Goal: Task Accomplishment & Management: Manage account settings

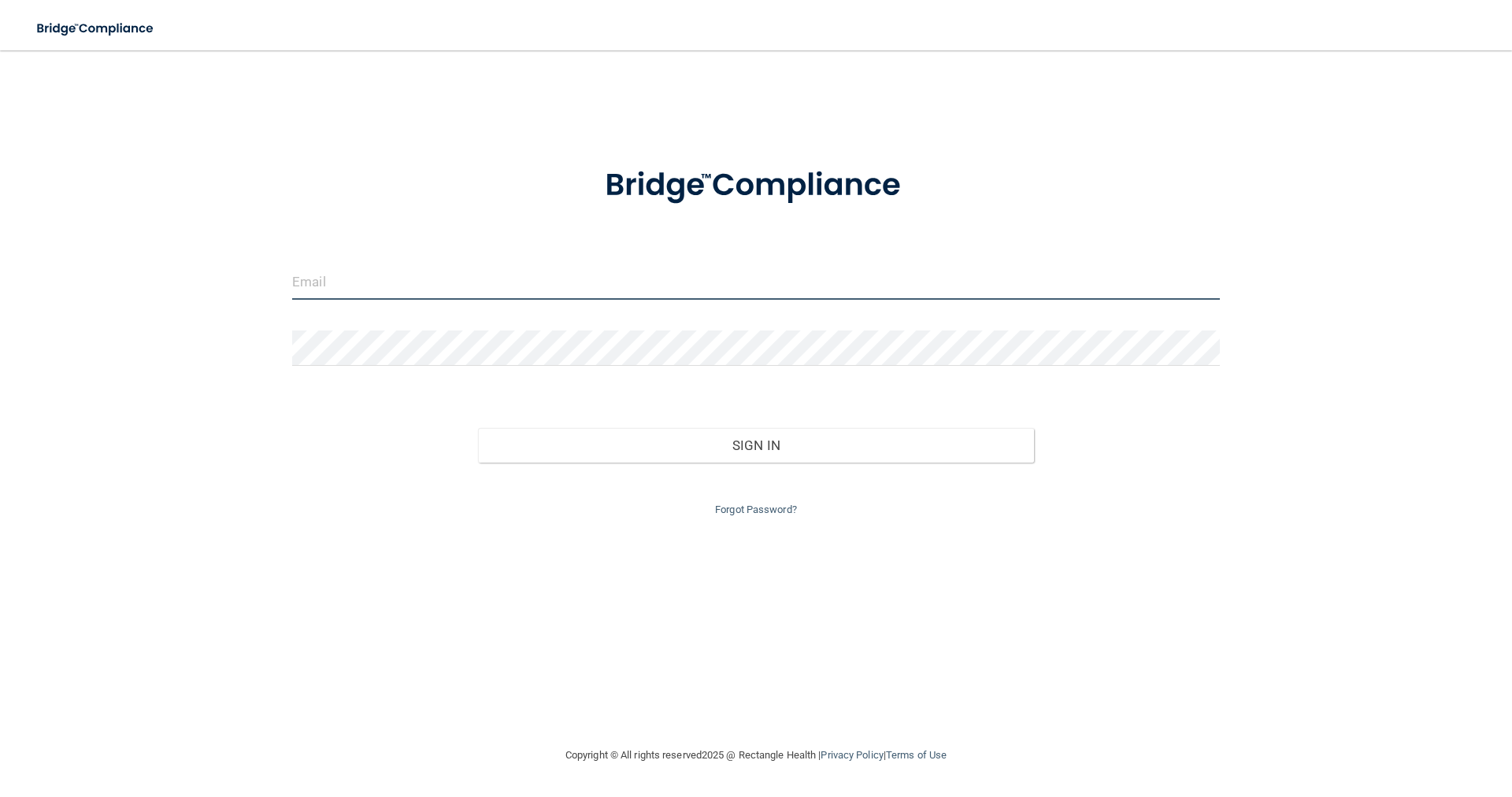
click at [528, 275] on input "email" at bounding box center [756, 282] width 928 height 35
type input "[PERSON_NAME][EMAIL_ADDRESS][DOMAIN_NAME]"
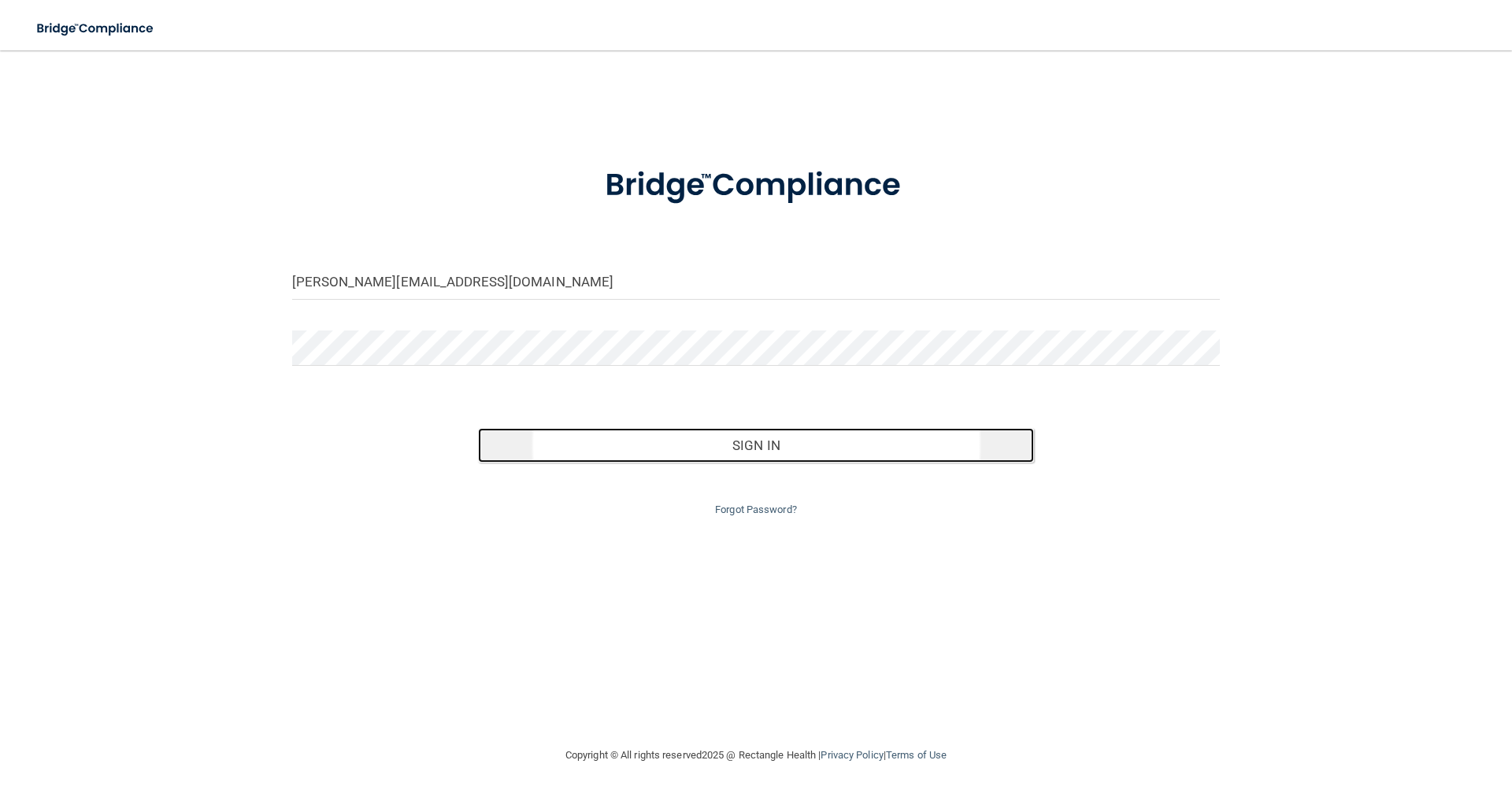
click at [729, 451] on button "Sign In" at bounding box center [756, 445] width 557 height 34
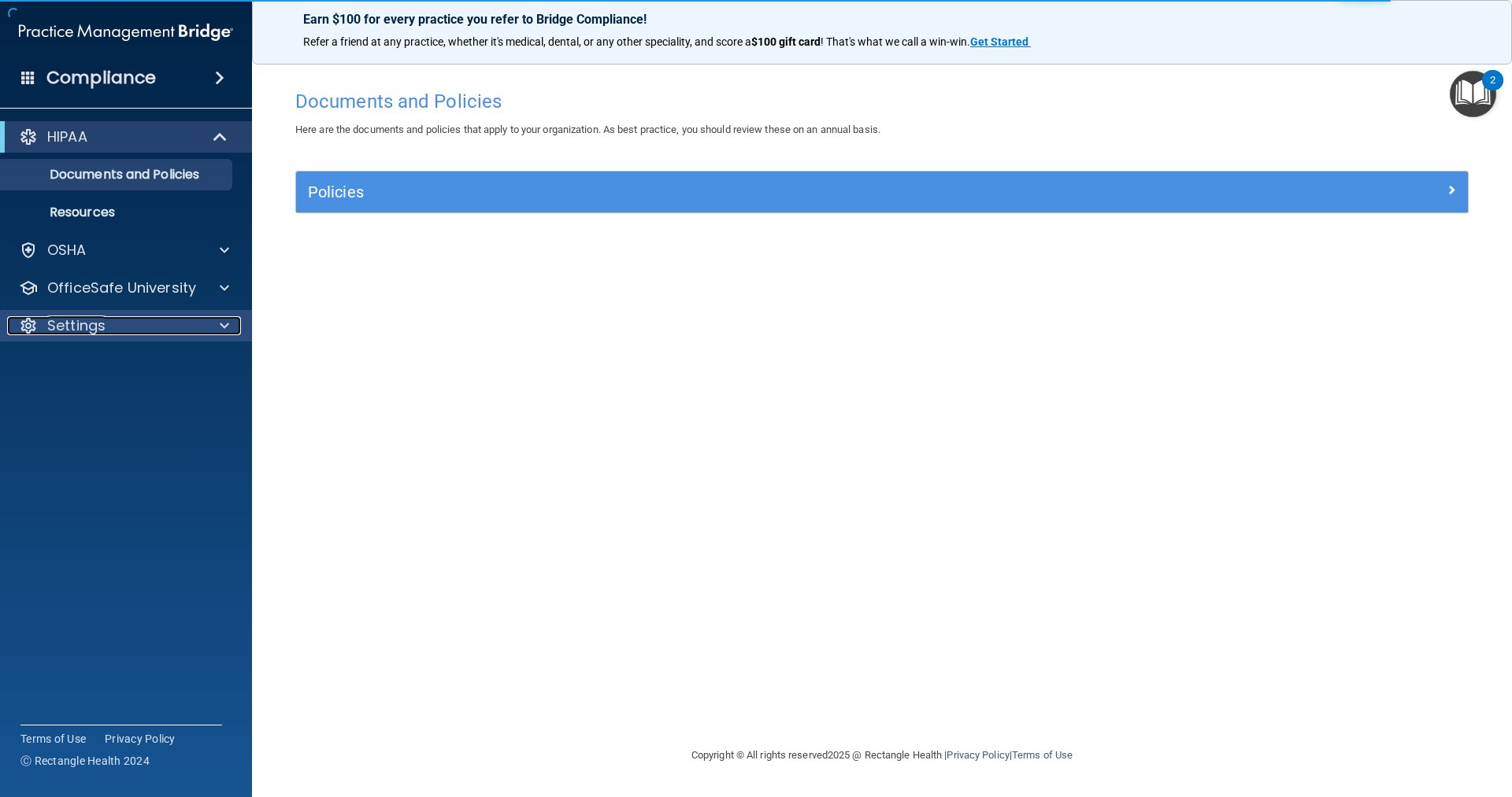
click at [118, 334] on div "Settings" at bounding box center [104, 325] width 195 height 19
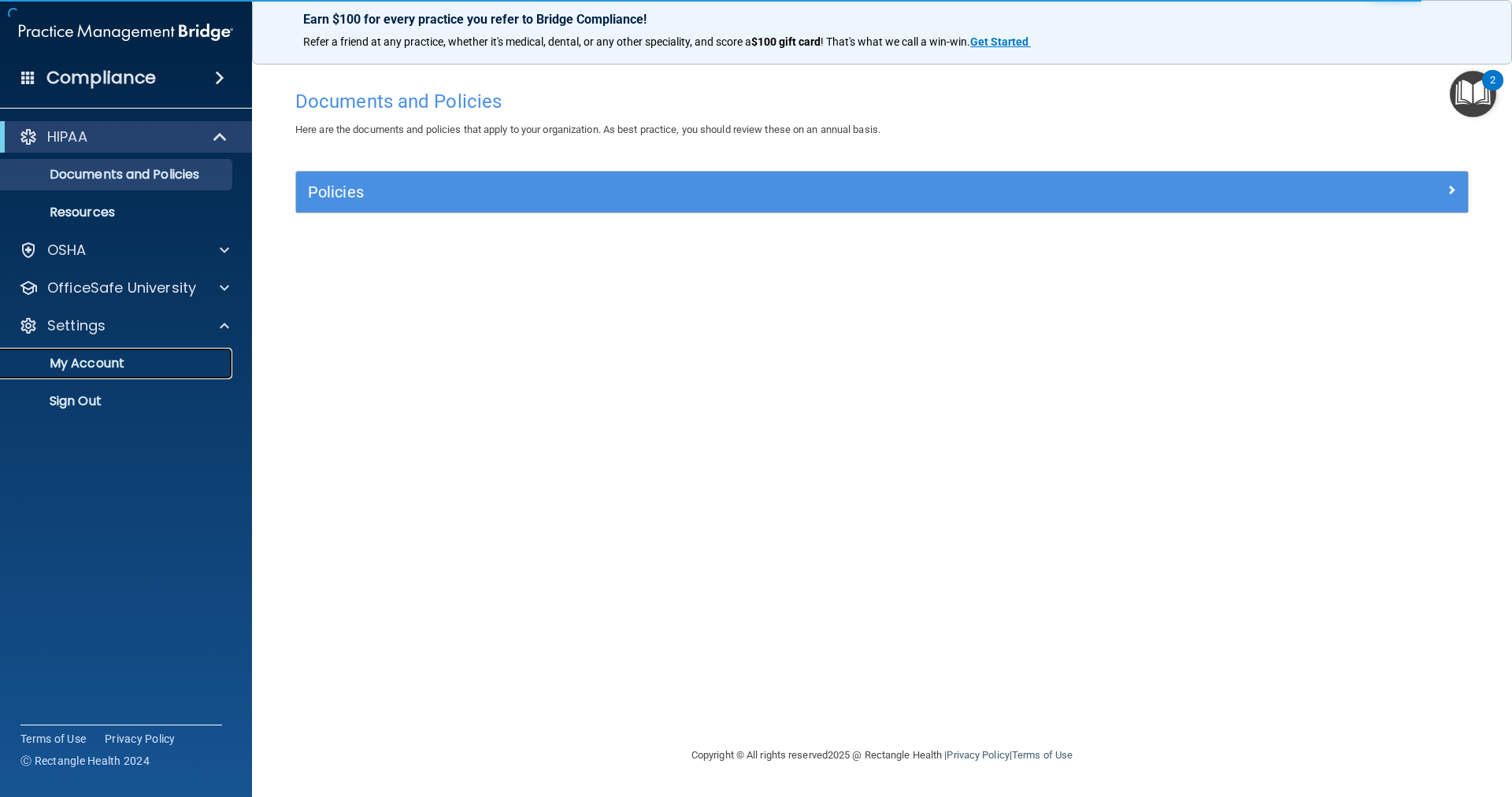
click at [110, 364] on p "My Account" at bounding box center [118, 364] width 215 height 16
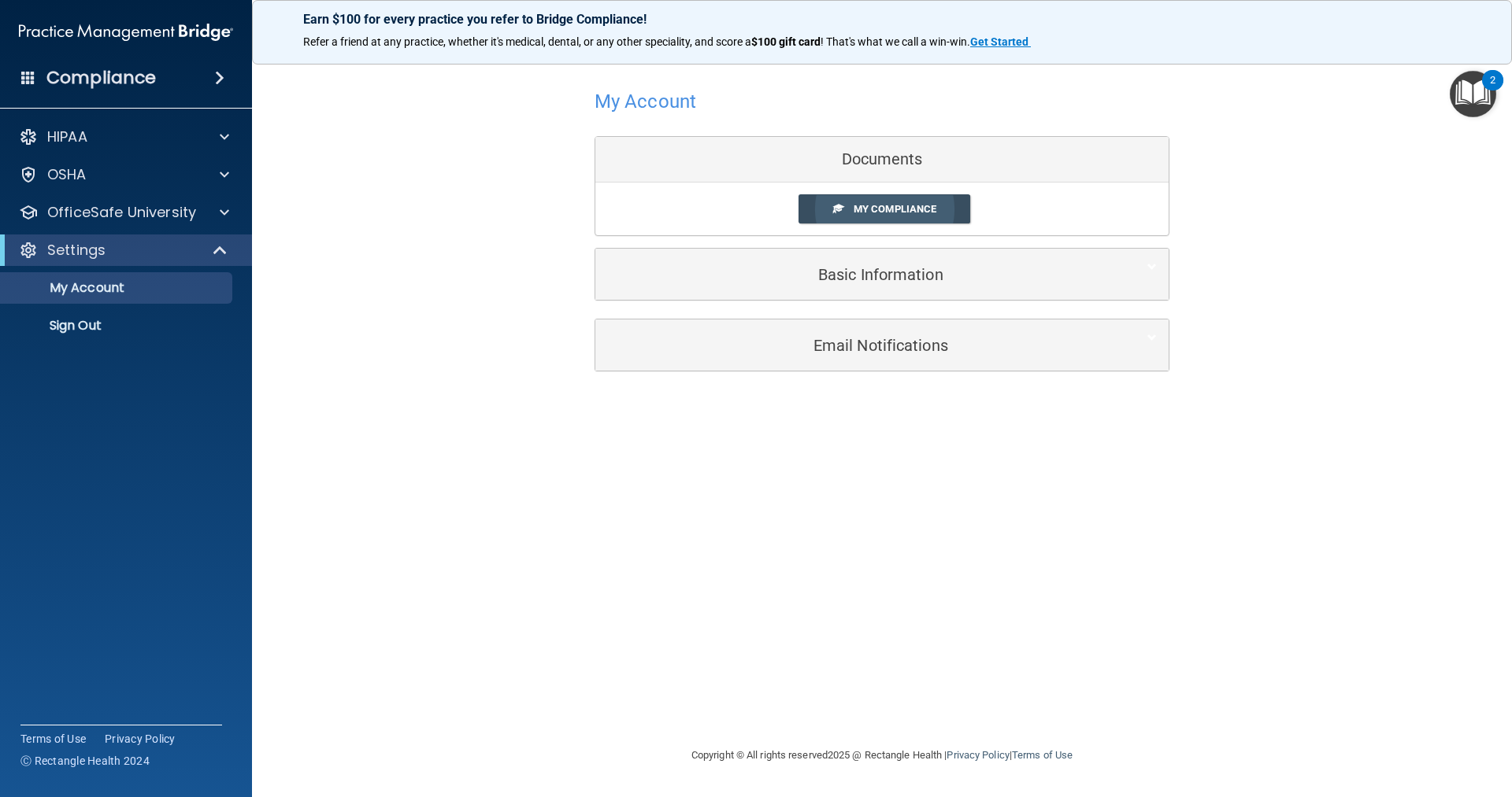
click at [951, 204] on link "My Compliance" at bounding box center [885, 209] width 173 height 29
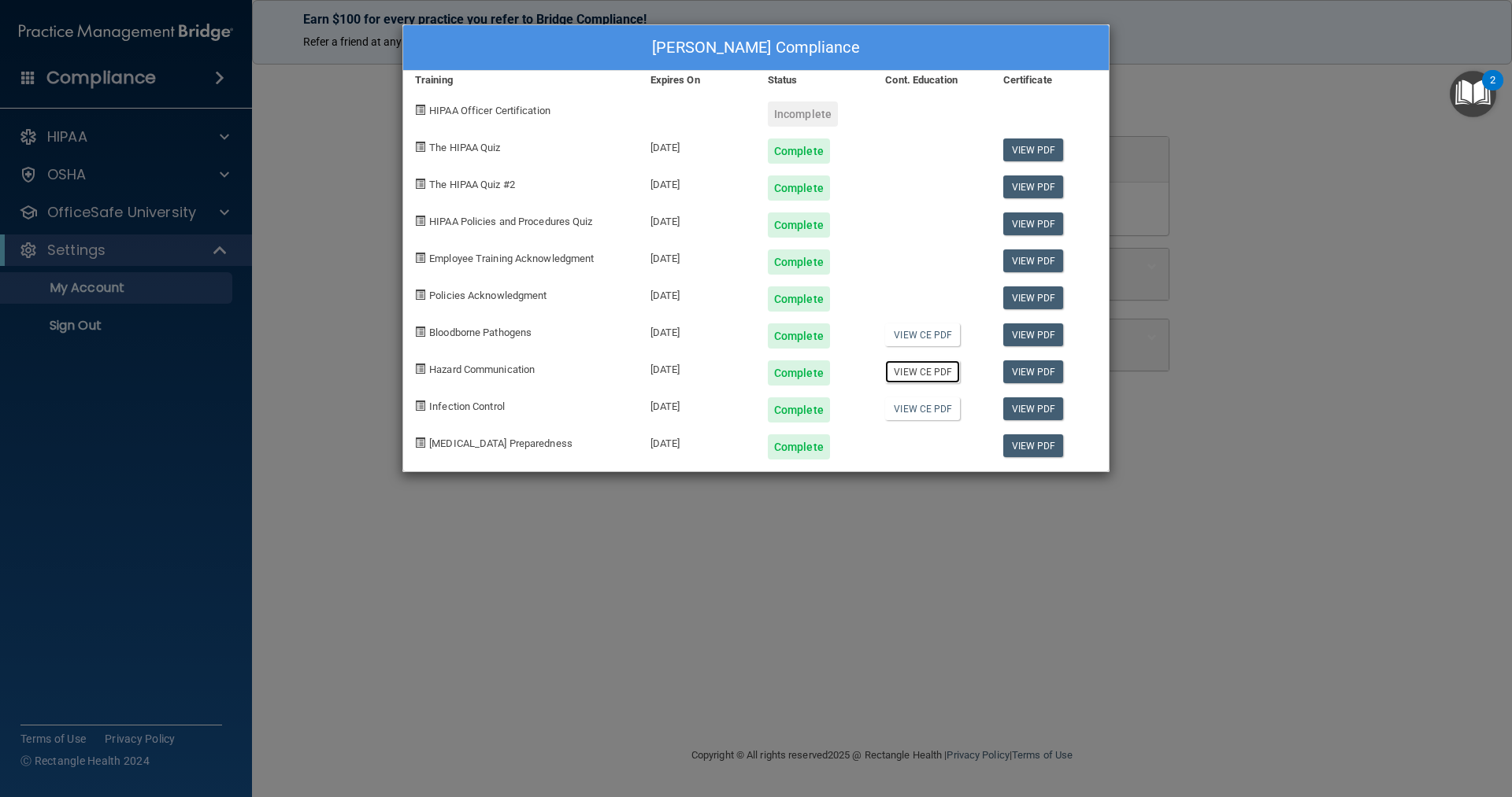
click at [925, 373] on link "View CE PDF" at bounding box center [923, 372] width 75 height 23
